Goal: Task Accomplishment & Management: Manage account settings

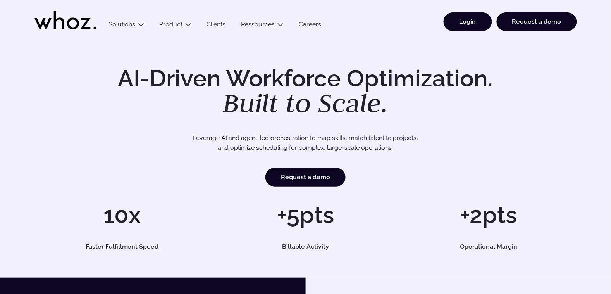
click at [472, 23] on link "Login" at bounding box center [467, 21] width 48 height 19
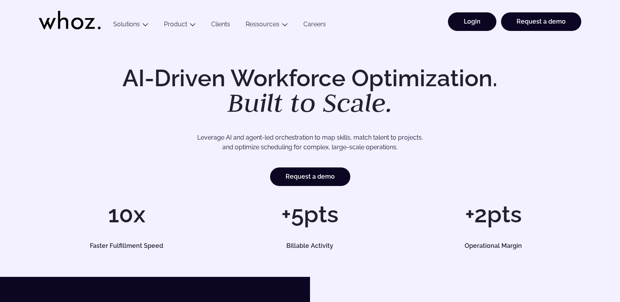
click at [470, 16] on link "Login" at bounding box center [472, 21] width 48 height 19
